Goal: Find specific page/section: Find specific page/section

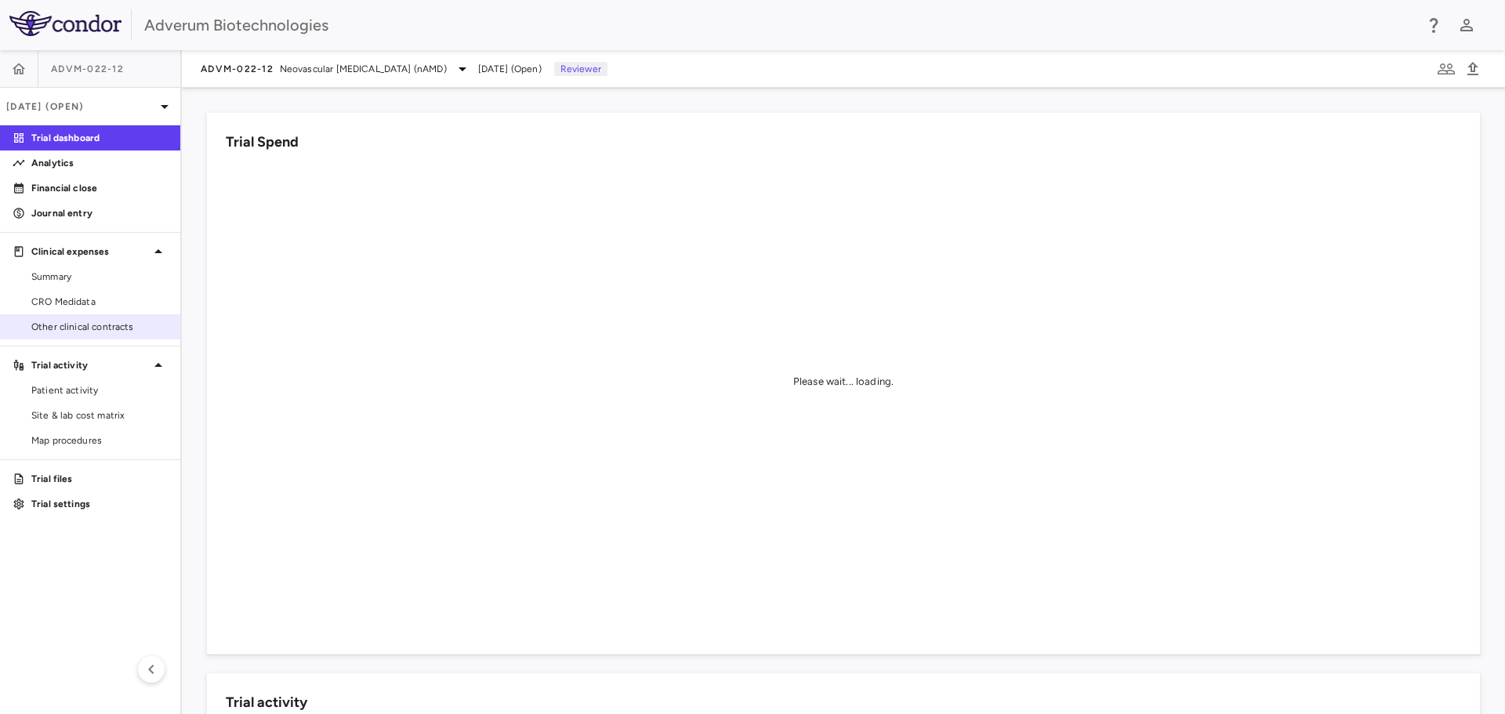
click at [64, 326] on span "Other clinical contracts" at bounding box center [99, 327] width 136 height 14
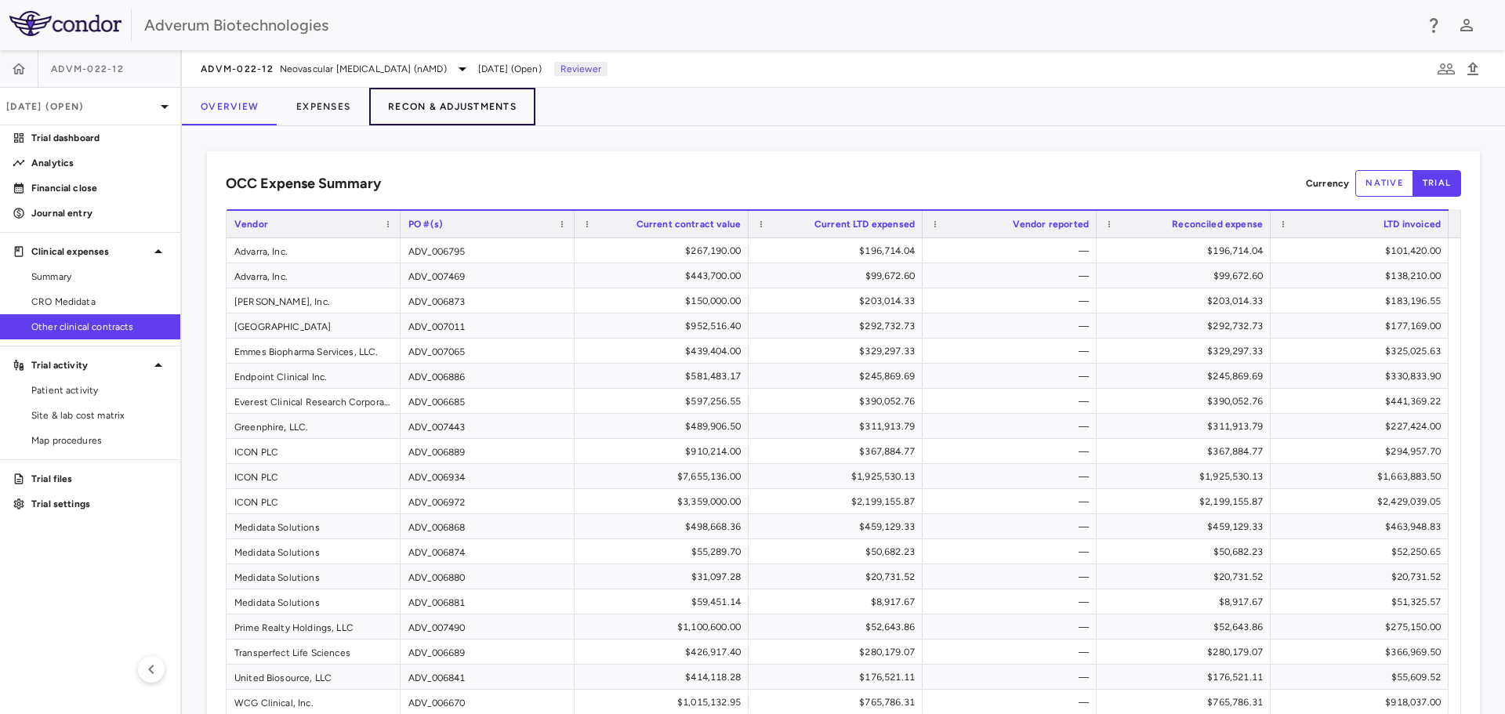
click at [488, 101] on button "Recon & Adjustments" at bounding box center [452, 107] width 166 height 38
